Goal: Transaction & Acquisition: Purchase product/service

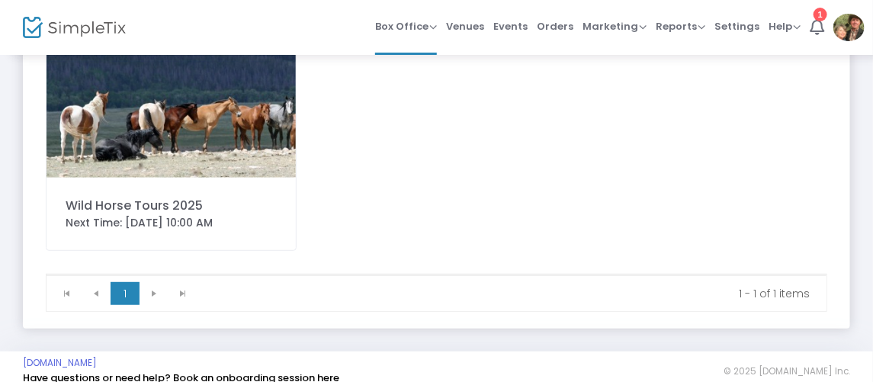
scroll to position [138, 0]
click at [195, 217] on div "Next Time: [DATE] 10:00 AM" at bounding box center [171, 222] width 211 height 16
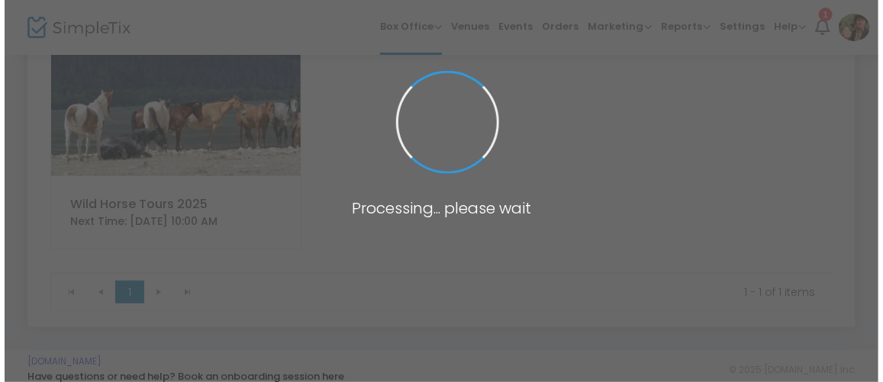
scroll to position [0, 0]
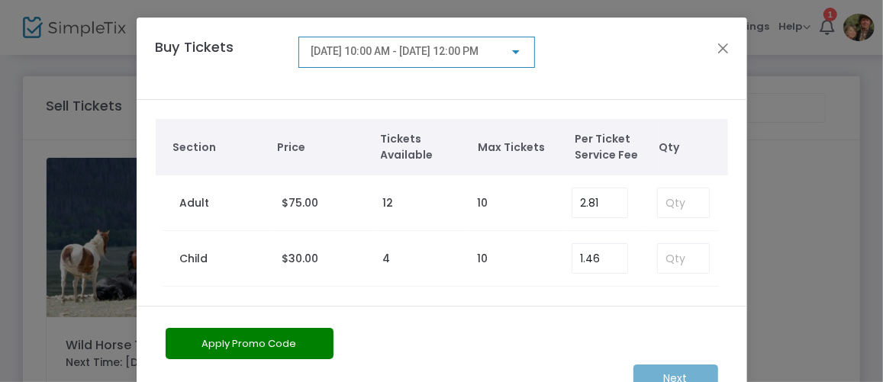
click at [513, 53] on div at bounding box center [516, 52] width 8 height 4
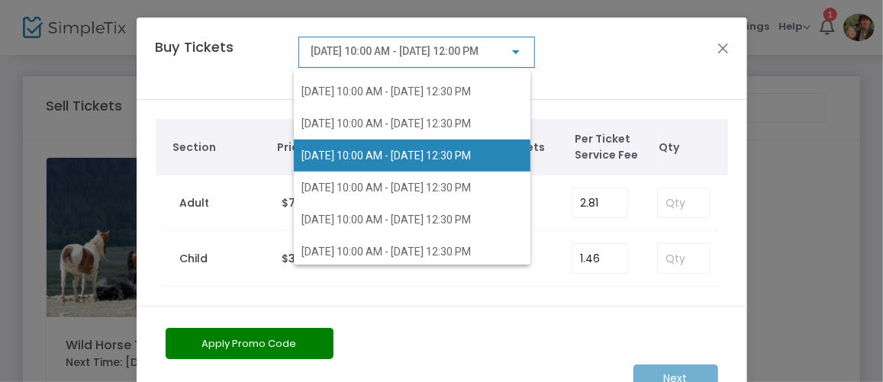
scroll to position [416, 0]
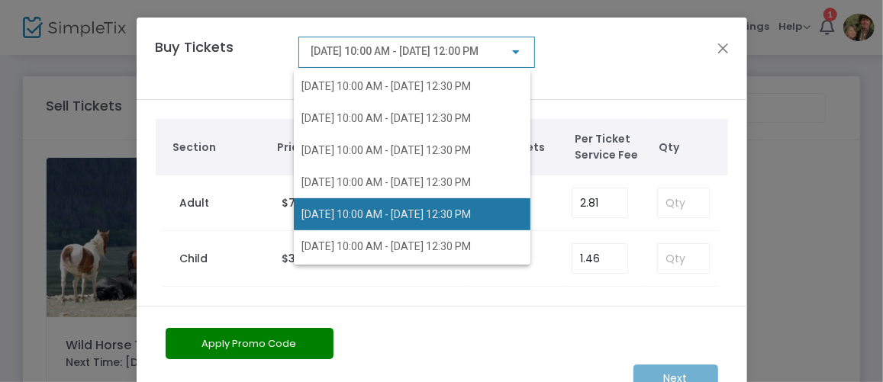
click at [440, 208] on span "[DATE] 10:00 AM - [DATE] 12:30 PM" at bounding box center [385, 214] width 169 height 12
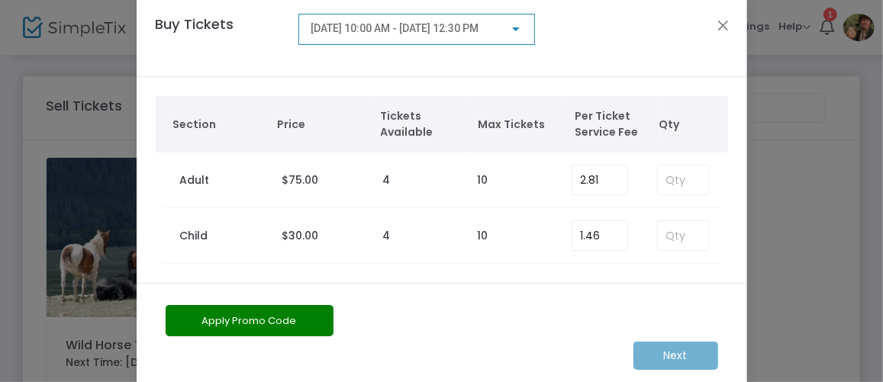
scroll to position [0, 0]
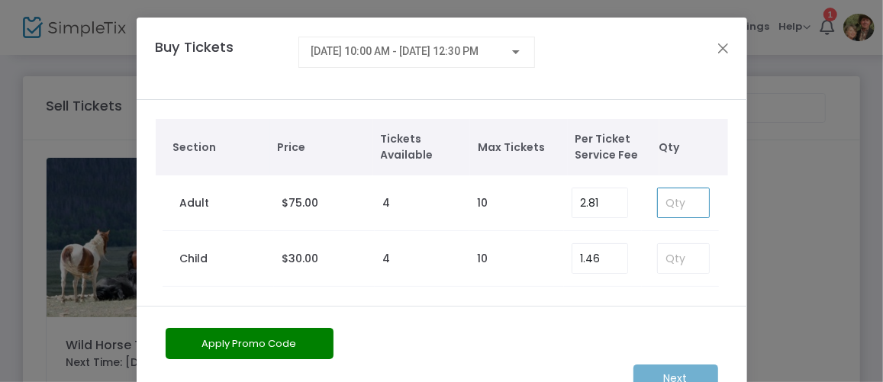
click at [674, 204] on input at bounding box center [683, 202] width 50 height 29
type input "4"
click at [681, 256] on input at bounding box center [683, 258] width 50 height 29
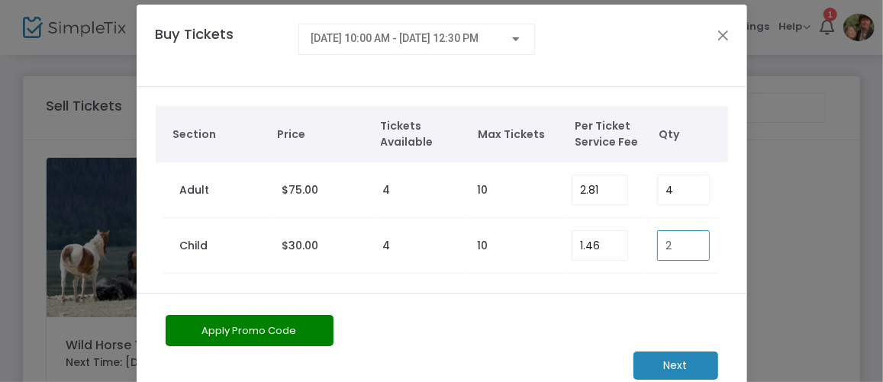
scroll to position [49, 0]
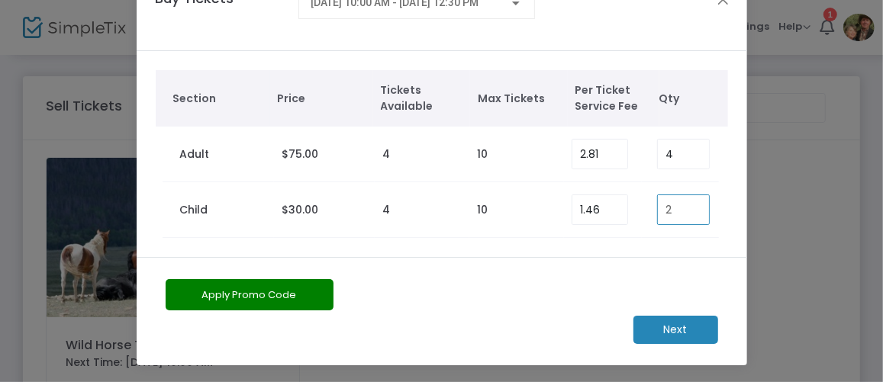
type input "2"
click at [691, 330] on m-button "Next" at bounding box center [675, 330] width 85 height 28
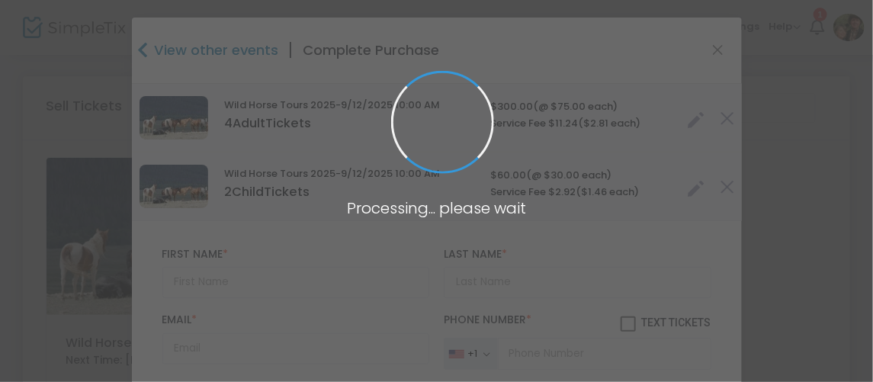
type input "[GEOGRAPHIC_DATA]"
type input "[US_STATE]"
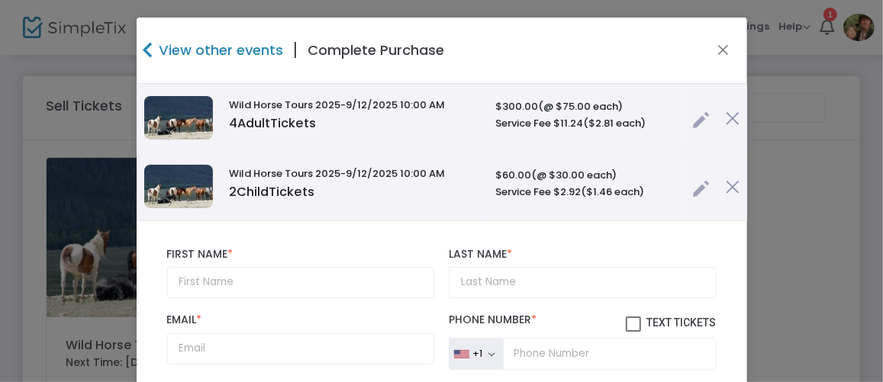
click at [693, 113] on link at bounding box center [702, 116] width 18 height 25
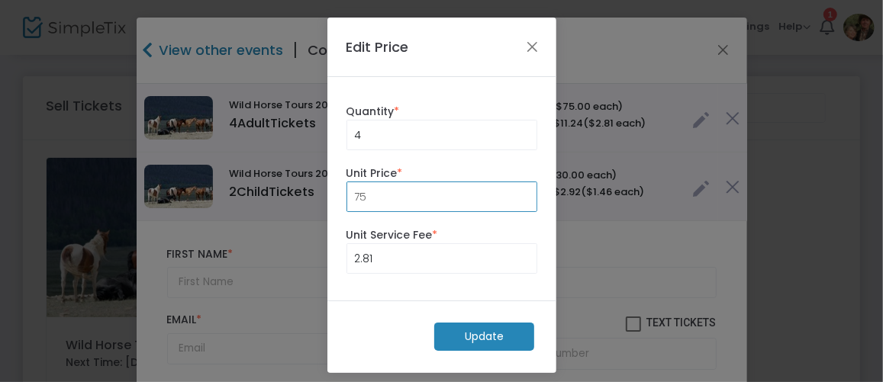
click at [381, 201] on input "75" at bounding box center [441, 196] width 189 height 29
click at [371, 193] on input "75" at bounding box center [441, 196] width 189 height 29
type input "7"
type input "0.00"
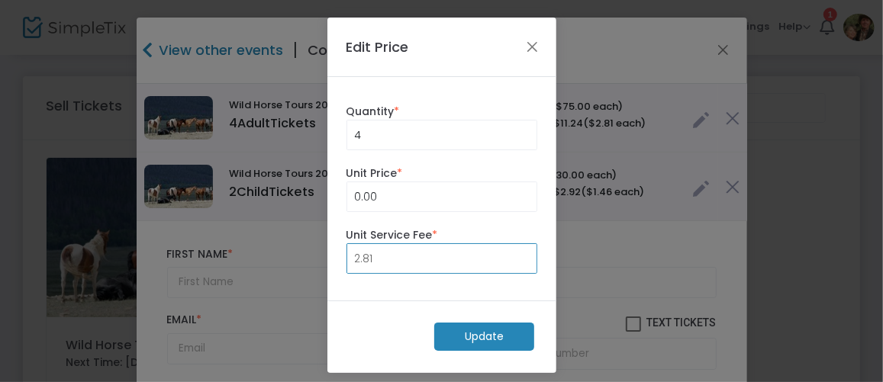
click at [373, 252] on input "2.81" at bounding box center [441, 258] width 189 height 29
type input "0.00"
click at [481, 342] on m-button "Update" at bounding box center [484, 337] width 100 height 28
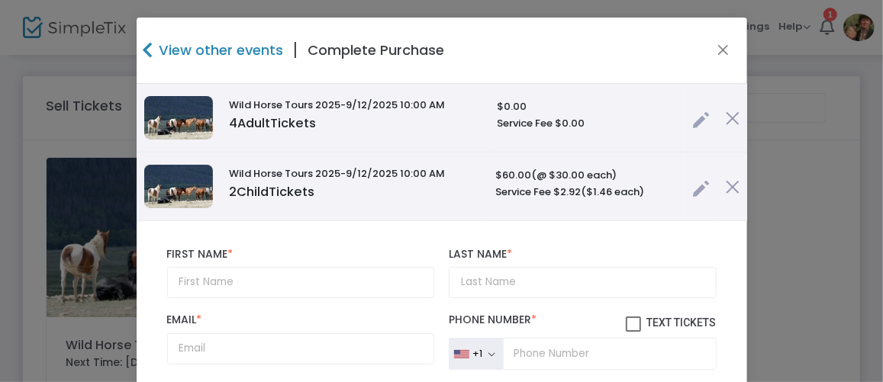
click at [693, 188] on link at bounding box center [702, 184] width 18 height 25
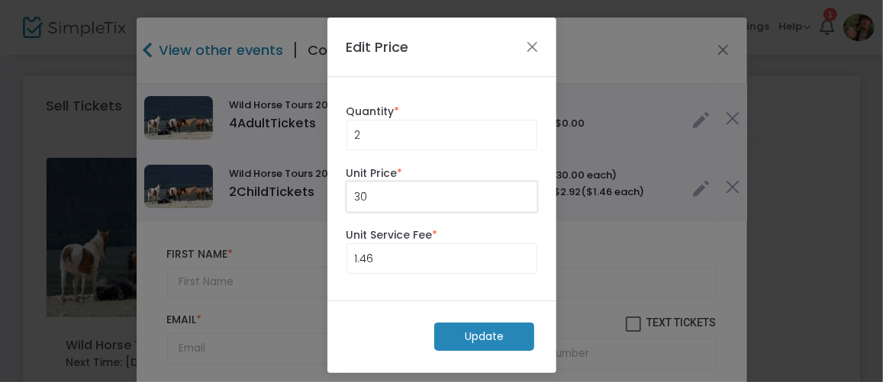
click at [382, 196] on input "30" at bounding box center [441, 196] width 189 height 29
type input "0.00"
click at [374, 253] on input "1.46" at bounding box center [441, 258] width 189 height 29
type input "0.00"
click at [453, 337] on m-button "Update" at bounding box center [484, 337] width 100 height 28
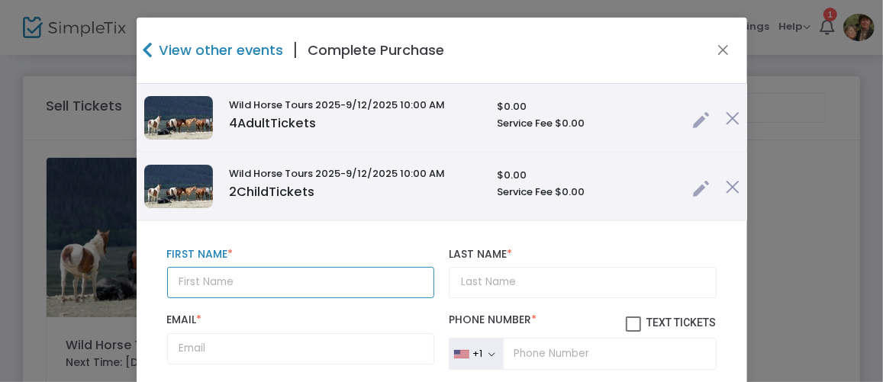
click at [236, 285] on input "text" at bounding box center [300, 282] width 267 height 31
type input "[PERSON_NAME]"
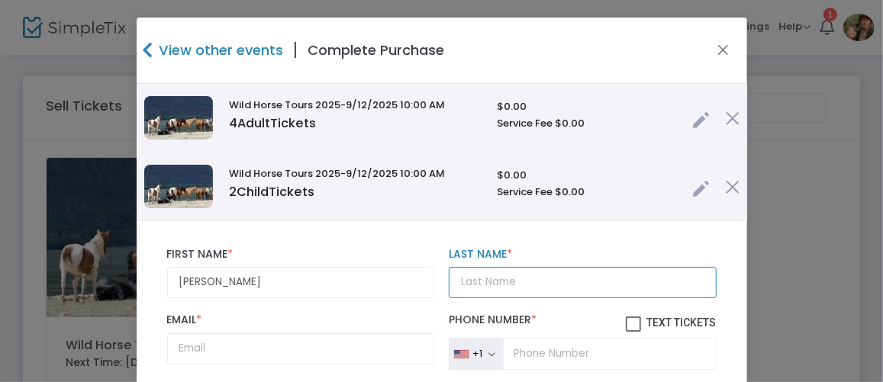
click at [475, 276] on input "Last Name *" at bounding box center [582, 282] width 267 height 31
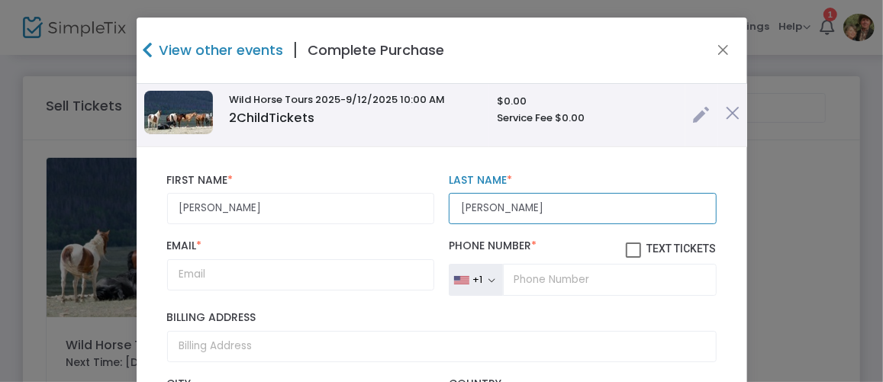
scroll to position [75, 0]
type input "[PERSON_NAME]"
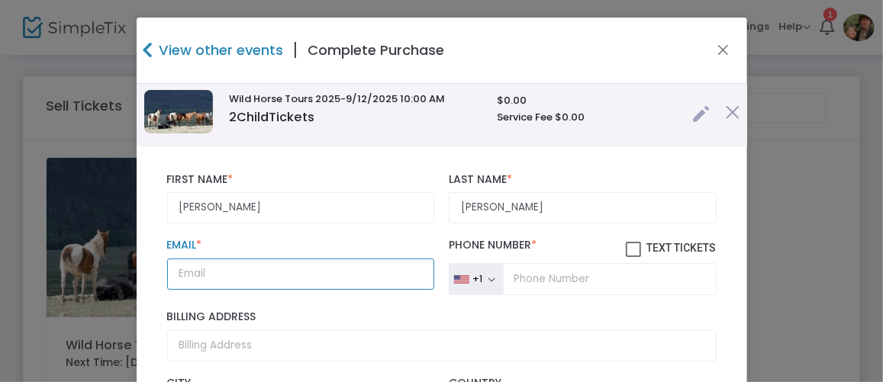
click at [220, 275] on input "Email *" at bounding box center [300, 274] width 267 height 31
type input "[EMAIL_ADDRESS][DOMAIN_NAME]"
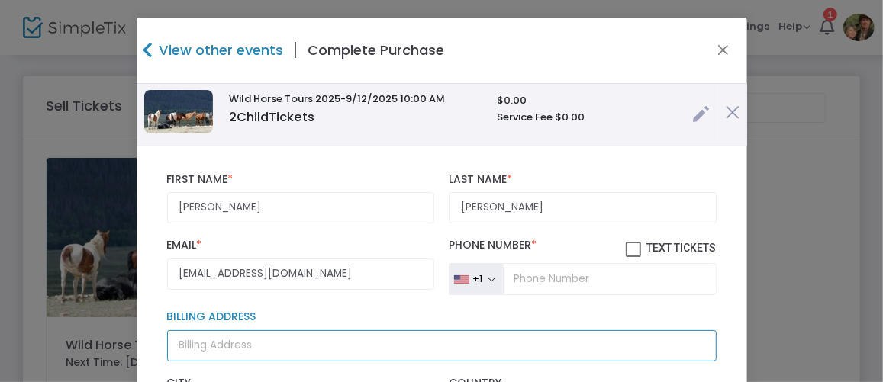
type input "[STREET_ADDRESS]"
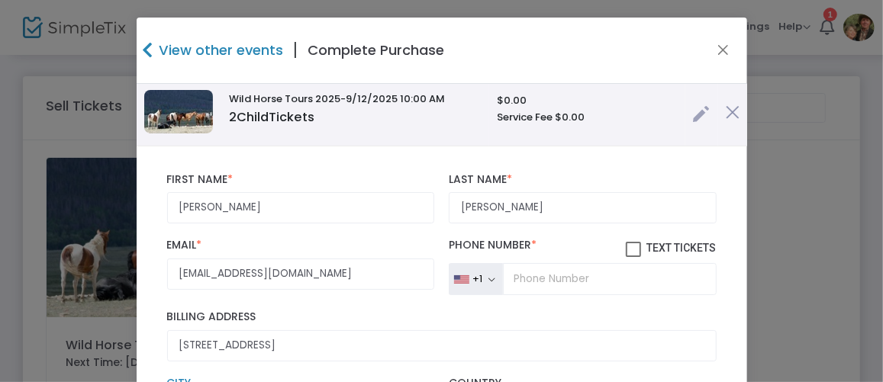
type input "LARAMIE"
type input "WY"
type input "82070"
type input "WY"
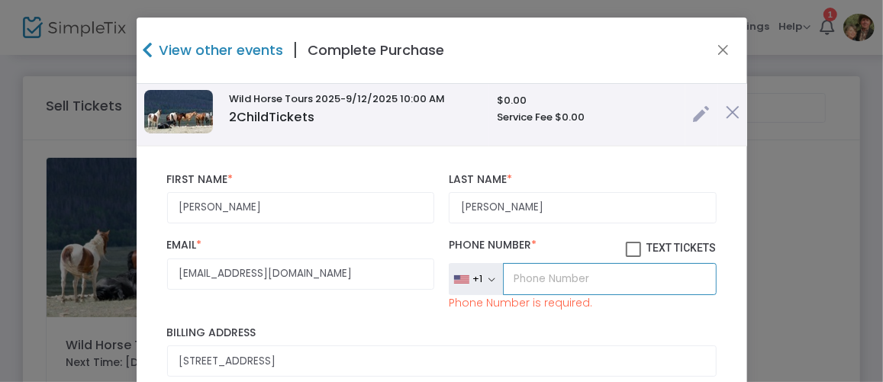
click at [511, 278] on input "tel" at bounding box center [609, 279] width 213 height 32
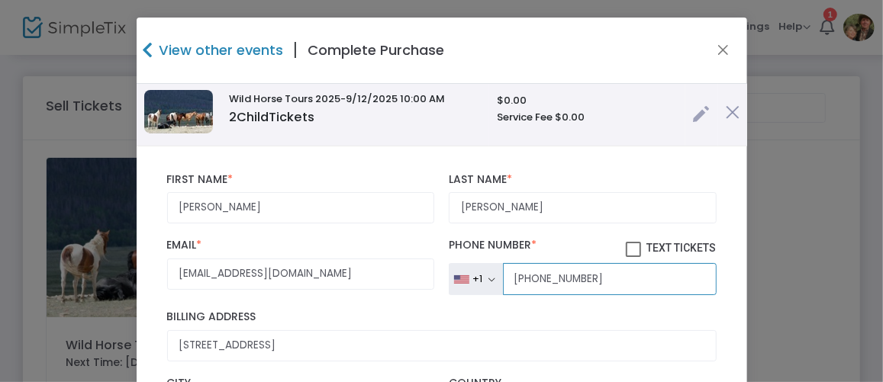
type input "[PHONE_NUMBER]"
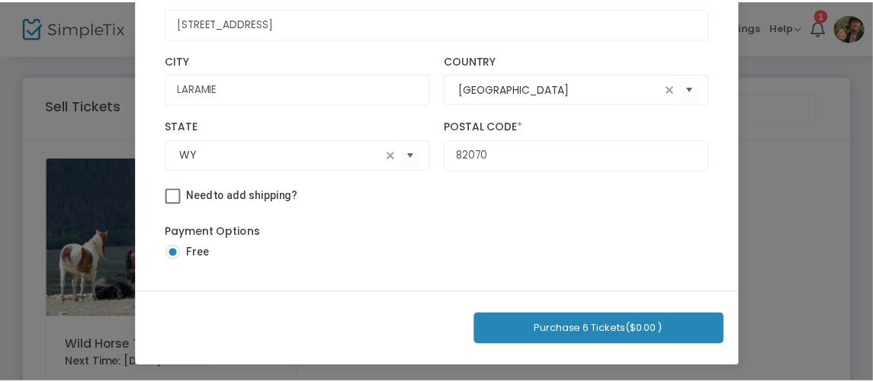
scroll to position [323, 0]
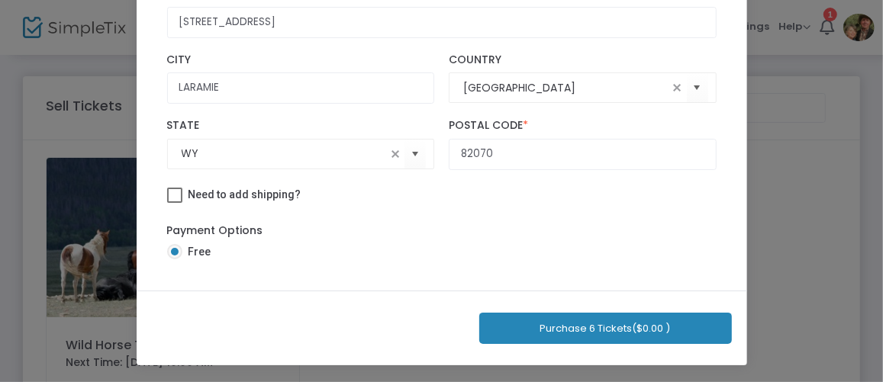
click at [600, 326] on button "Purchase 6 Tickets ($0.00 )" at bounding box center [605, 328] width 252 height 31
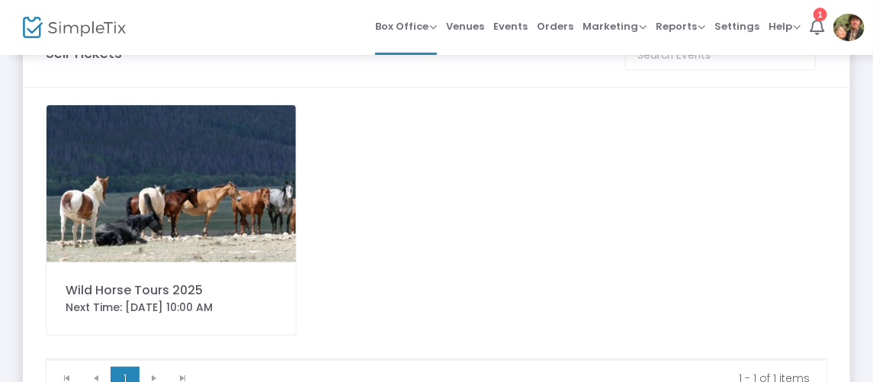
scroll to position [0, 0]
